Goal: Ask a question

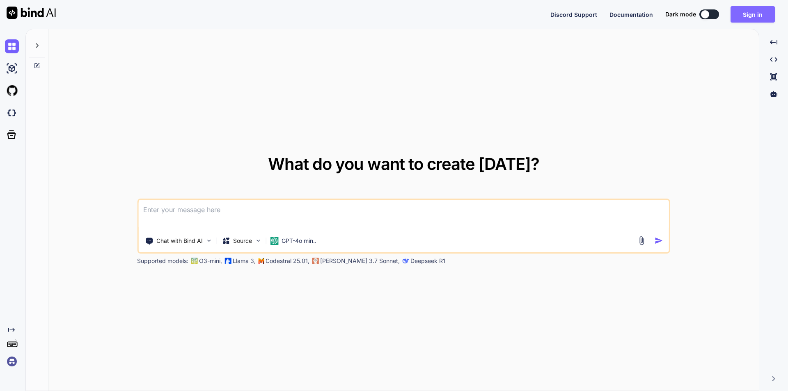
click at [747, 16] on button "Sign in" at bounding box center [753, 14] width 44 height 16
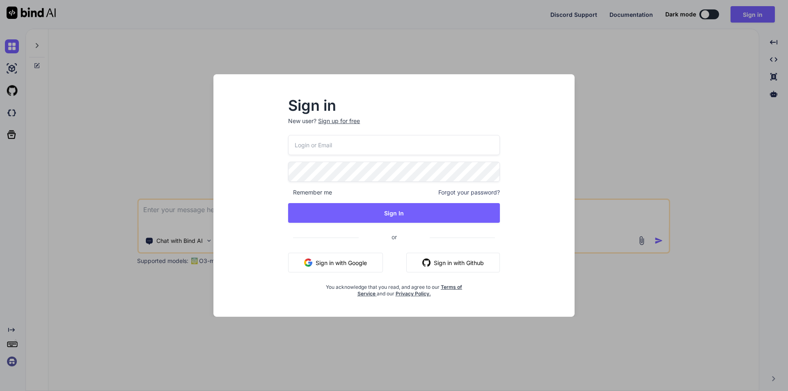
click at [336, 154] on input "email" at bounding box center [394, 145] width 212 height 20
type input "[EMAIL_ADDRESS][DOMAIN_NAME]"
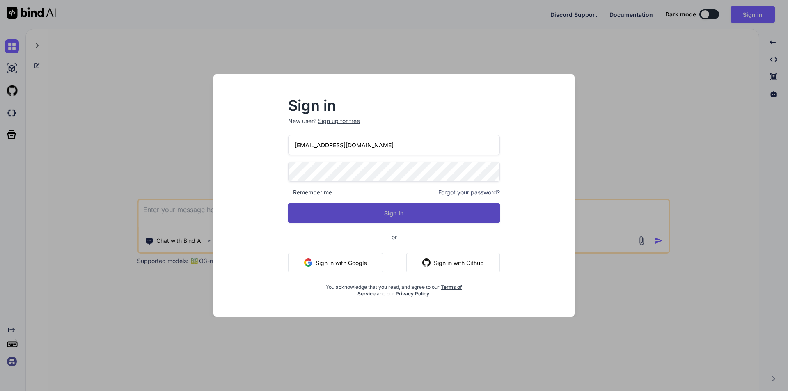
click at [386, 207] on button "Sign In" at bounding box center [394, 213] width 212 height 20
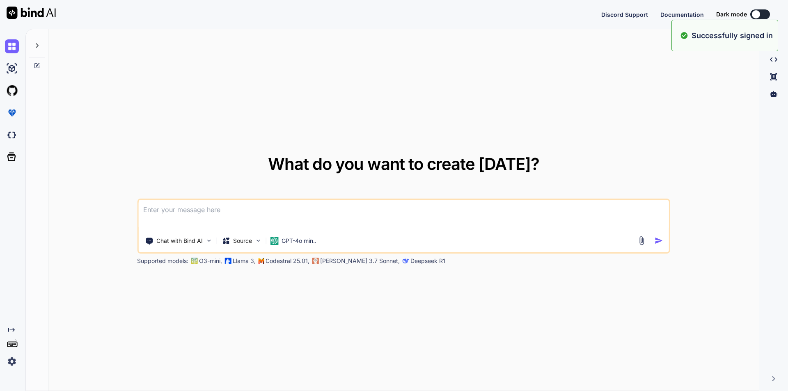
type textarea "x"
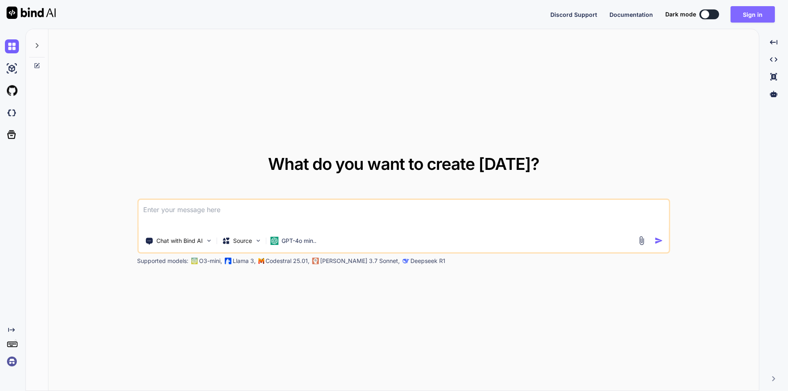
click at [755, 9] on button "Sign in" at bounding box center [753, 14] width 44 height 16
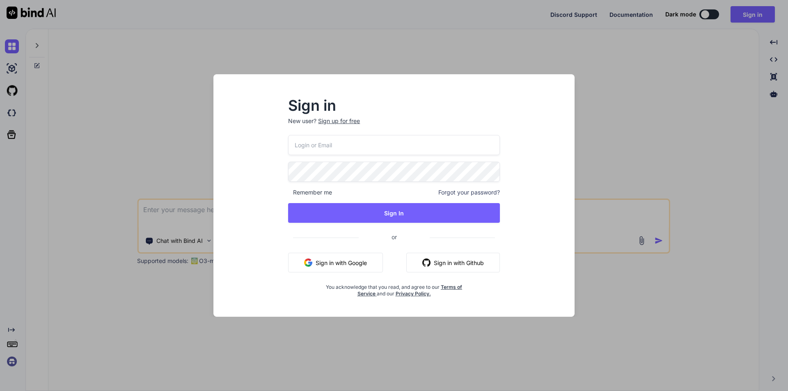
click at [350, 148] on input "email" at bounding box center [394, 145] width 212 height 20
type input "[EMAIL_ADDRESS][DOMAIN_NAME]"
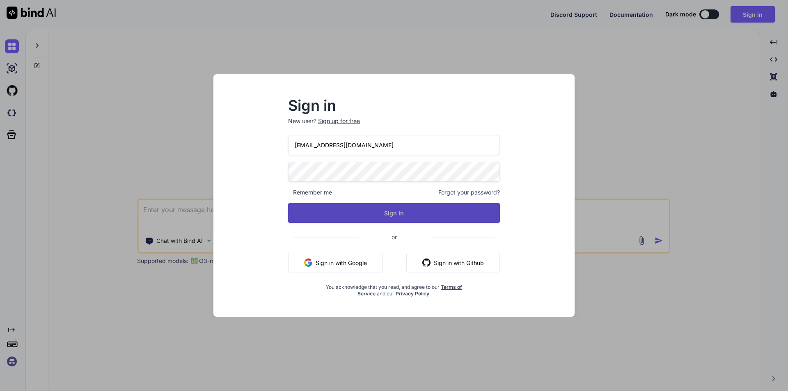
click at [382, 216] on button "Sign In" at bounding box center [394, 213] width 212 height 20
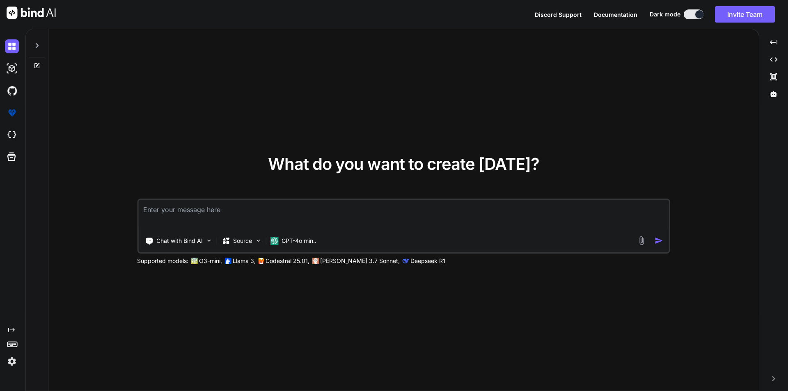
click at [235, 215] on textarea at bounding box center [403, 215] width 531 height 30
click at [35, 46] on icon at bounding box center [37, 45] width 7 height 7
type textarea "x"
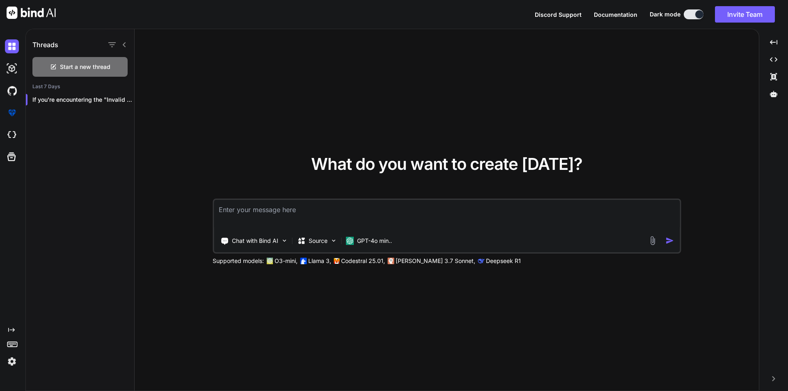
click at [325, 212] on textarea at bounding box center [447, 215] width 466 height 30
type textarea "which is better in job or queue in laravel for processing the large file record…"
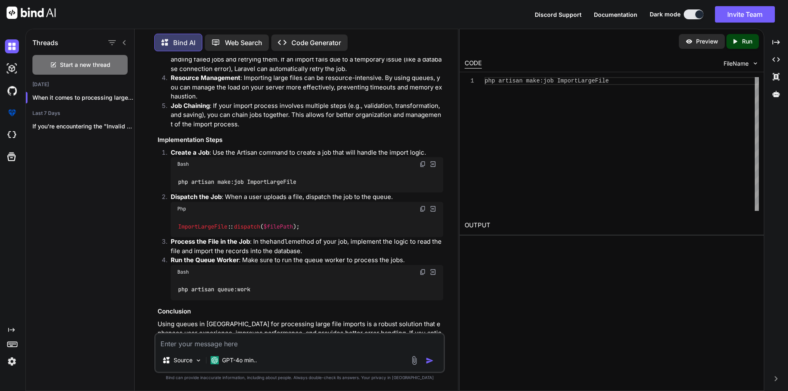
scroll to position [201, 0]
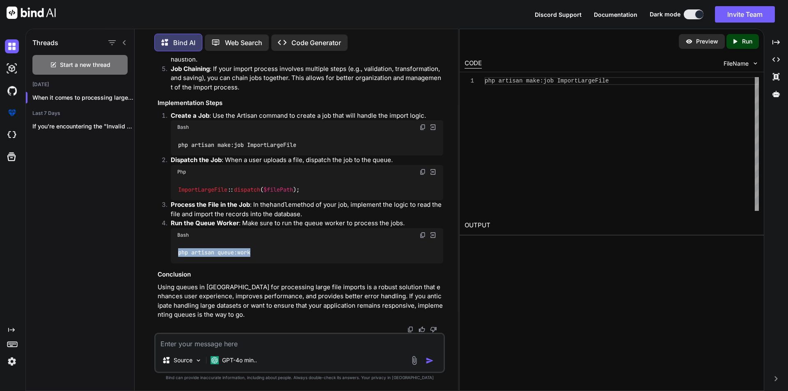
drag, startPoint x: 179, startPoint y: 251, endPoint x: 285, endPoint y: 248, distance: 106.0
click at [285, 248] on div "php artisan queue:work" at bounding box center [307, 252] width 273 height 21
copy code "php artisan queue:work"
click at [244, 338] on textarea at bounding box center [300, 341] width 288 height 15
paste textarea "php artisan queue:work"
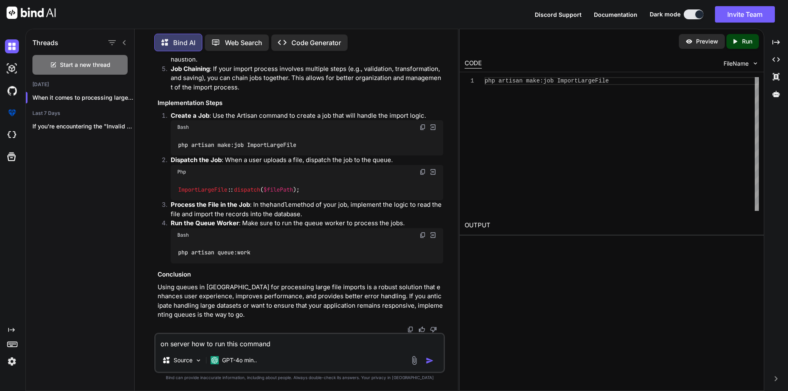
type textarea "on server how to run this command php artisan queue:work"
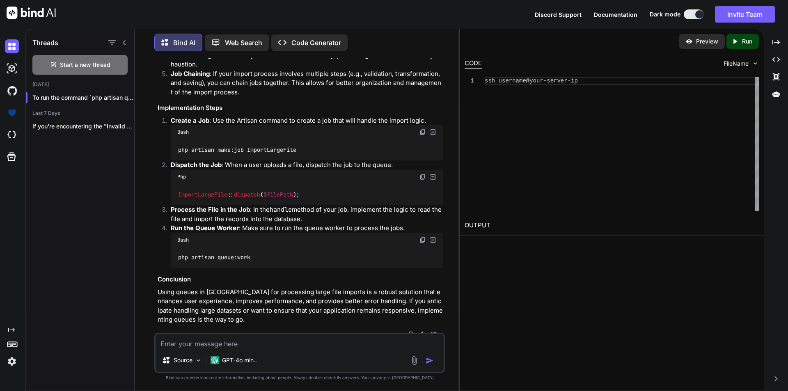
scroll to position [205, 0]
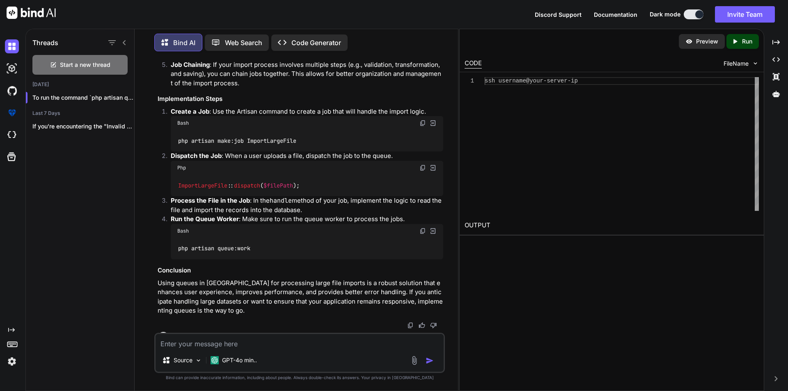
click at [242, 341] on textarea at bounding box center [300, 341] width 288 height 15
type textarea "I make a cron to run on daily basis so is queue:work command run automatically"
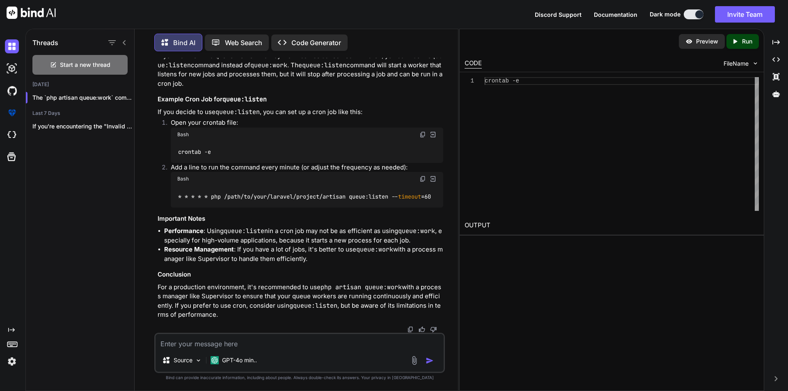
scroll to position [1395, 0]
click at [207, 343] on textarea at bounding box center [300, 341] width 288 height 15
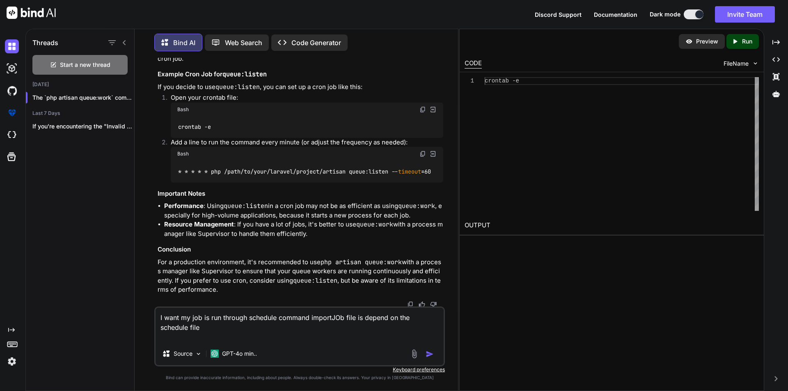
click at [217, 326] on textarea "I want my job is run through schedule command importJOb file is depend on the s…" at bounding box center [300, 325] width 288 height 34
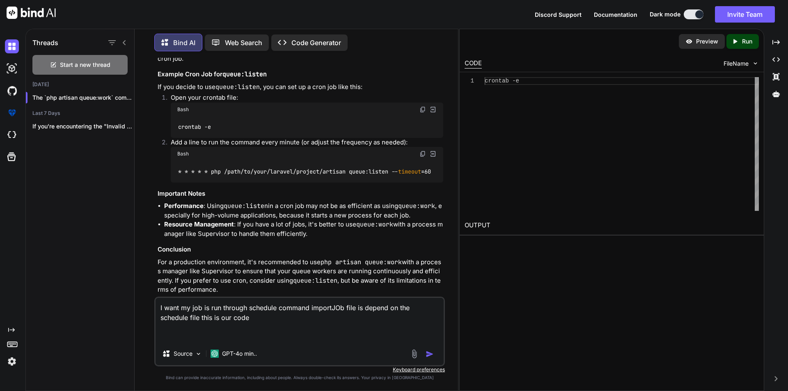
paste textarea "if (isset($result['Contents'])) { foreach ($result['Contents'] as $object) { if…"
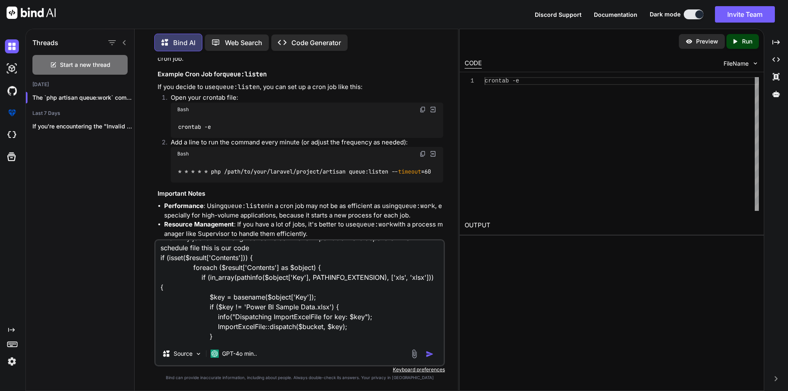
scroll to position [0, 0]
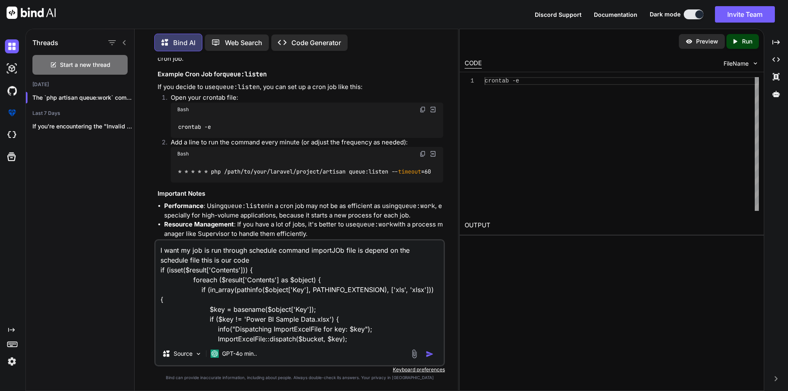
type textarea "I want my job is run through schedule command importJOb file is depend on the s…"
click at [432, 354] on img "button" at bounding box center [430, 354] width 8 height 8
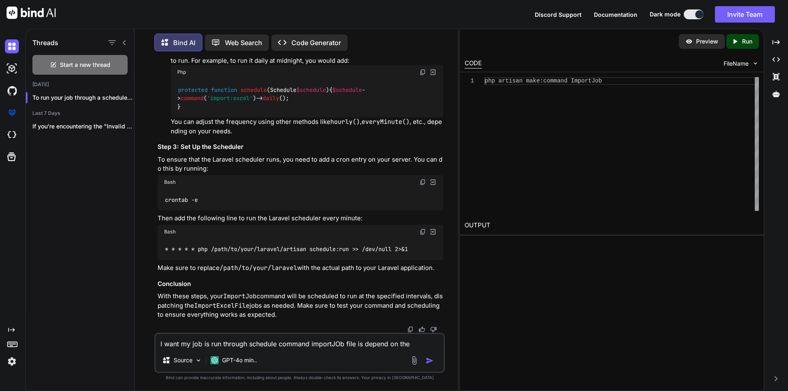
scroll to position [2301, 0]
click at [210, 344] on textarea "I want my job is run through schedule command importJOb file is depend on the s…" at bounding box center [300, 341] width 288 height 15
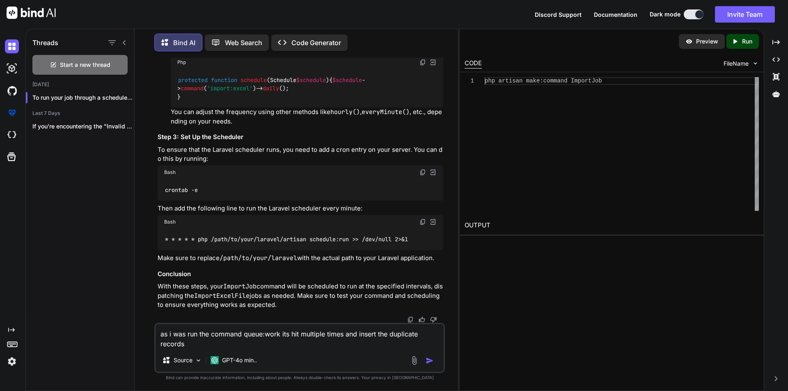
drag, startPoint x: 392, startPoint y: 333, endPoint x: 420, endPoint y: 332, distance: 27.9
click at [420, 332] on textarea "as i was run the command queue:work its hit multiple times and insert the dupli…" at bounding box center [300, 336] width 288 height 25
type textarea "as i was run the command queue:work its hit multiple times and insert the recor…"
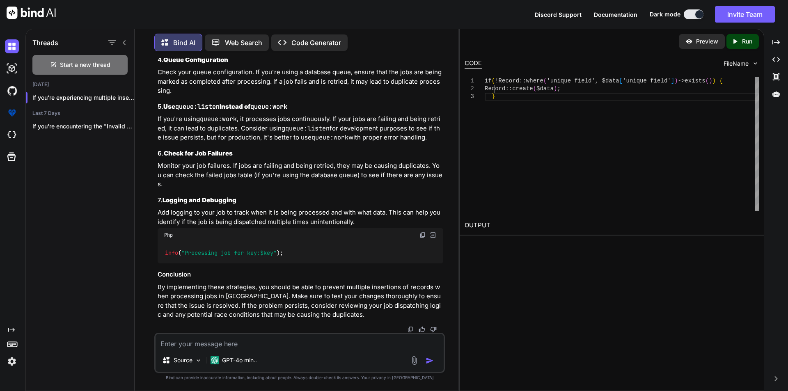
scroll to position [2903, 0]
click at [292, 340] on textarea at bounding box center [300, 341] width 288 height 15
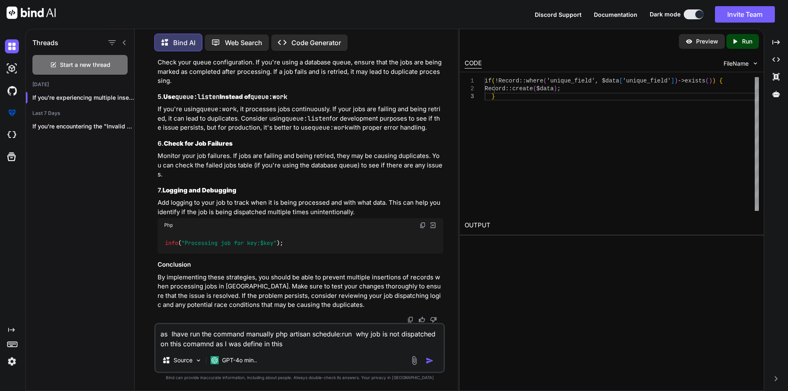
type textarea "as Ihave run the command manually php artisan schedule:run why job is not dispa…"
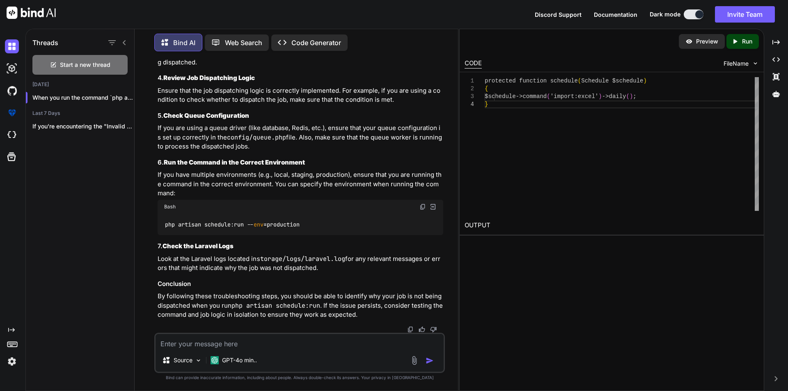
scroll to position [3558, 0]
click at [227, 344] on textarea at bounding box center [300, 341] width 288 height 15
type textarea "I"
type textarea "Why show KILLED when run the queue:work"
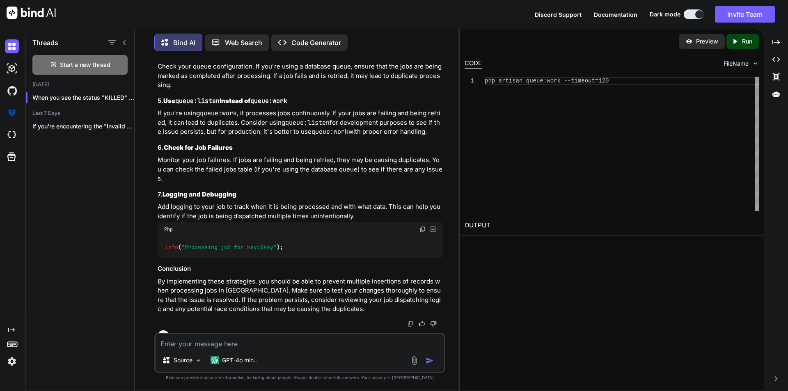
scroll to position [2846, 0]
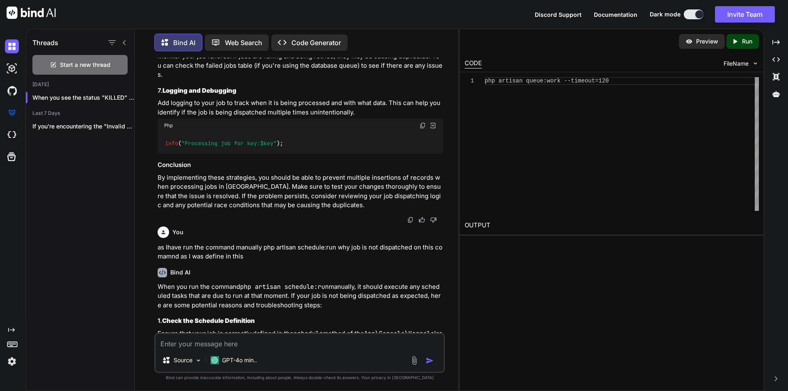
click at [232, 347] on textarea at bounding box center [300, 341] width 288 height 15
click at [183, 349] on div "Source GPT-4o min.." at bounding box center [299, 353] width 291 height 40
click at [189, 347] on textarea at bounding box center [300, 341] width 288 height 15
type textarea "as we have 15000 rows to import in our database through excel file"
click at [144, 198] on div "You which is better in job or queue in laravel for processing the large file re…" at bounding box center [299, 224] width 317 height 333
